Goal: Transaction & Acquisition: Purchase product/service

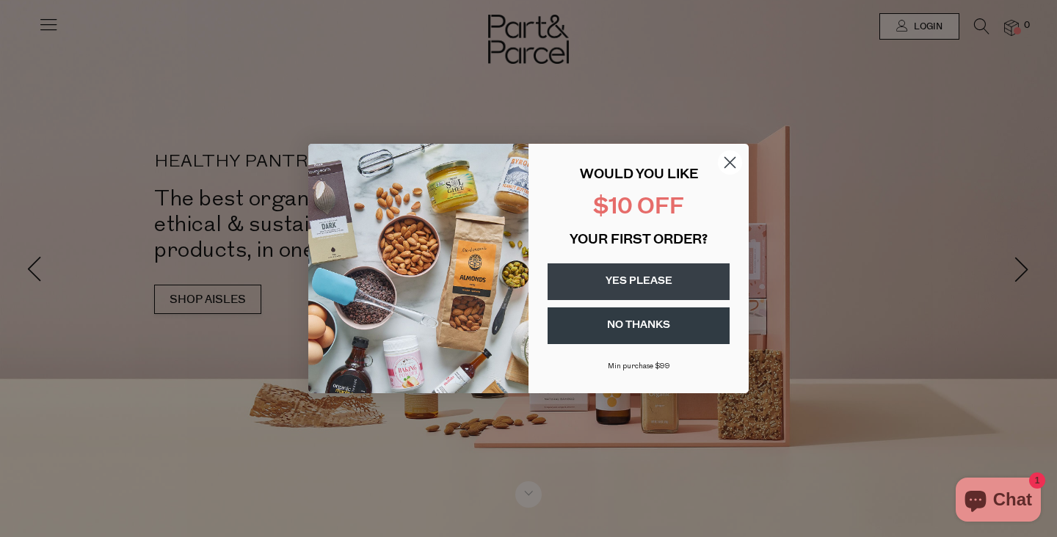
click at [735, 168] on circle "Close dialog" at bounding box center [730, 163] width 24 height 24
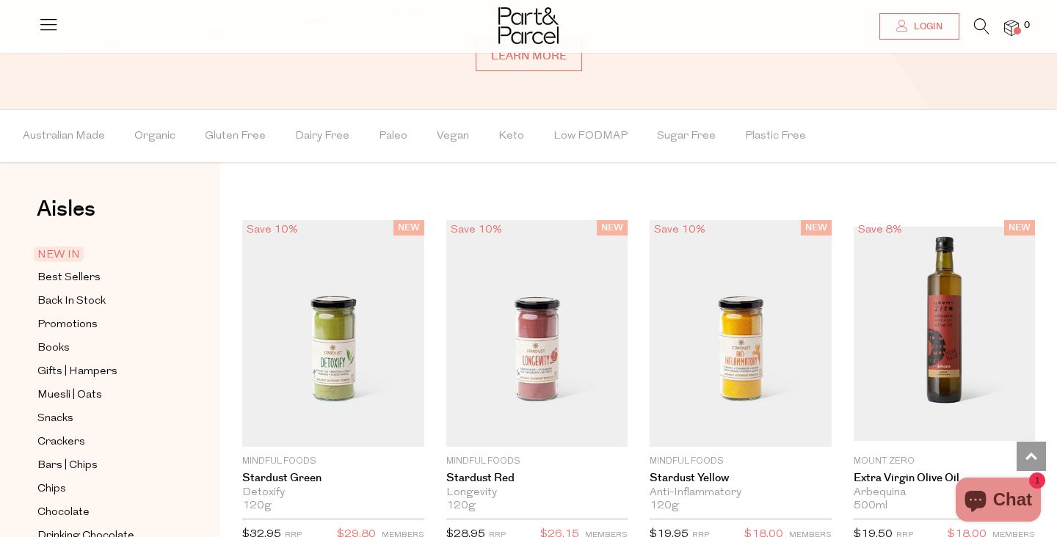
scroll to position [1071, 0]
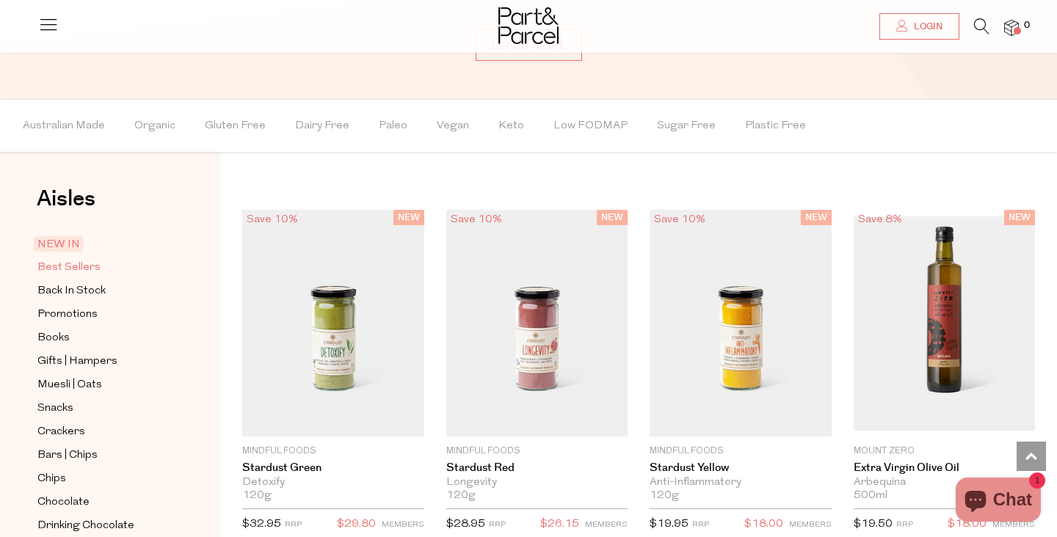
click at [93, 265] on span "Best Sellers" at bounding box center [68, 268] width 63 height 18
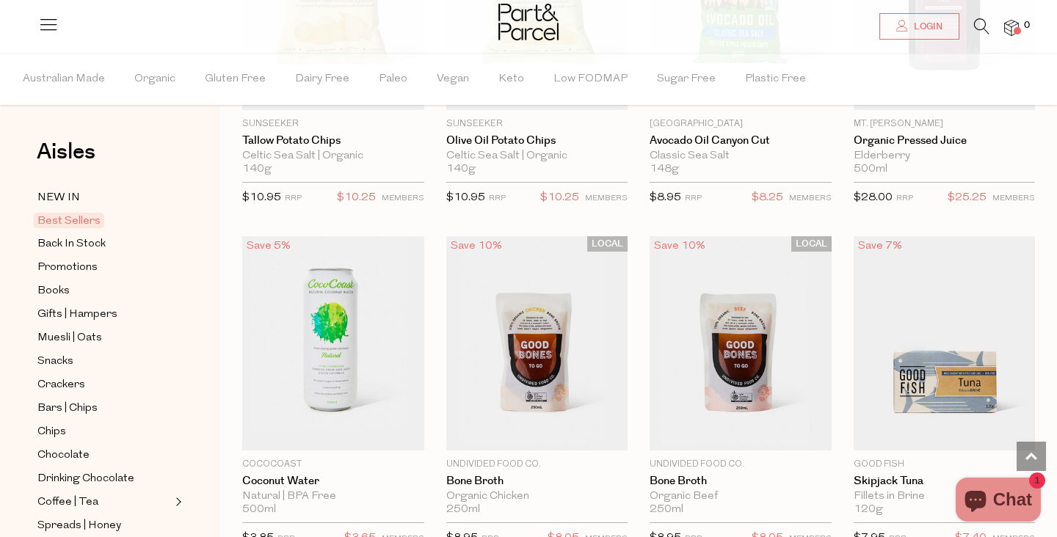
scroll to position [646, 0]
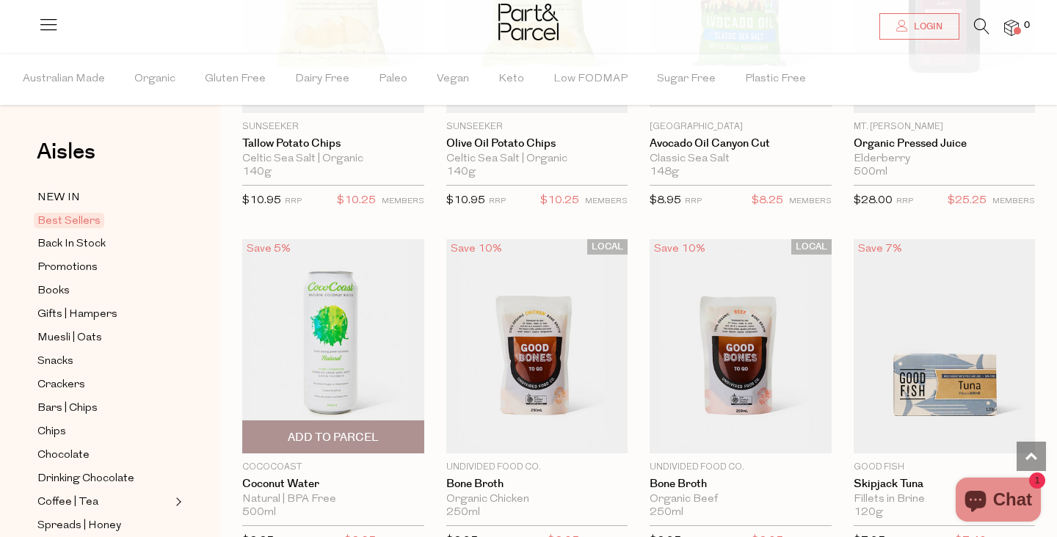
click at [300, 261] on img at bounding box center [333, 346] width 182 height 214
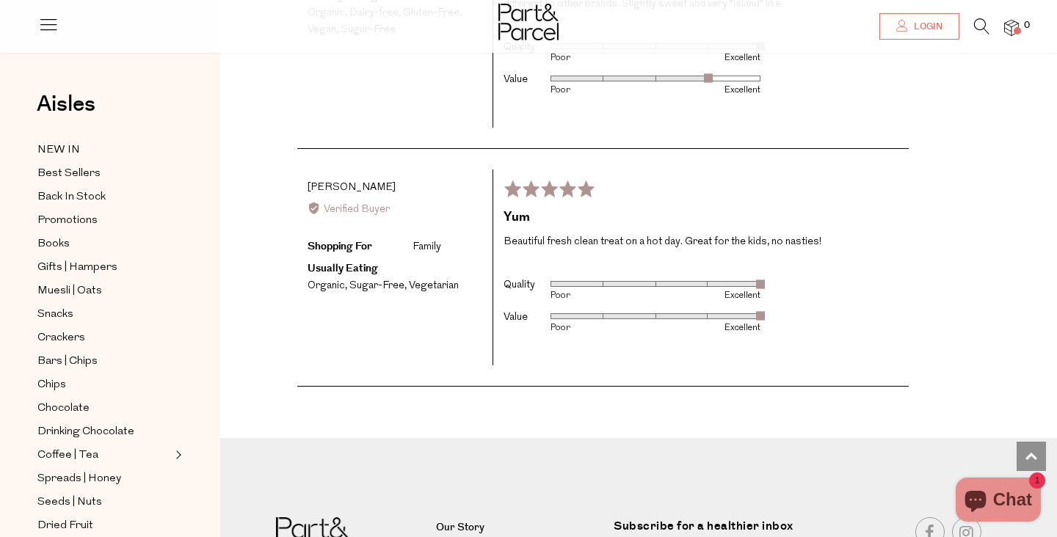
scroll to position [2921, 0]
